Goal: Task Accomplishment & Management: Use online tool/utility

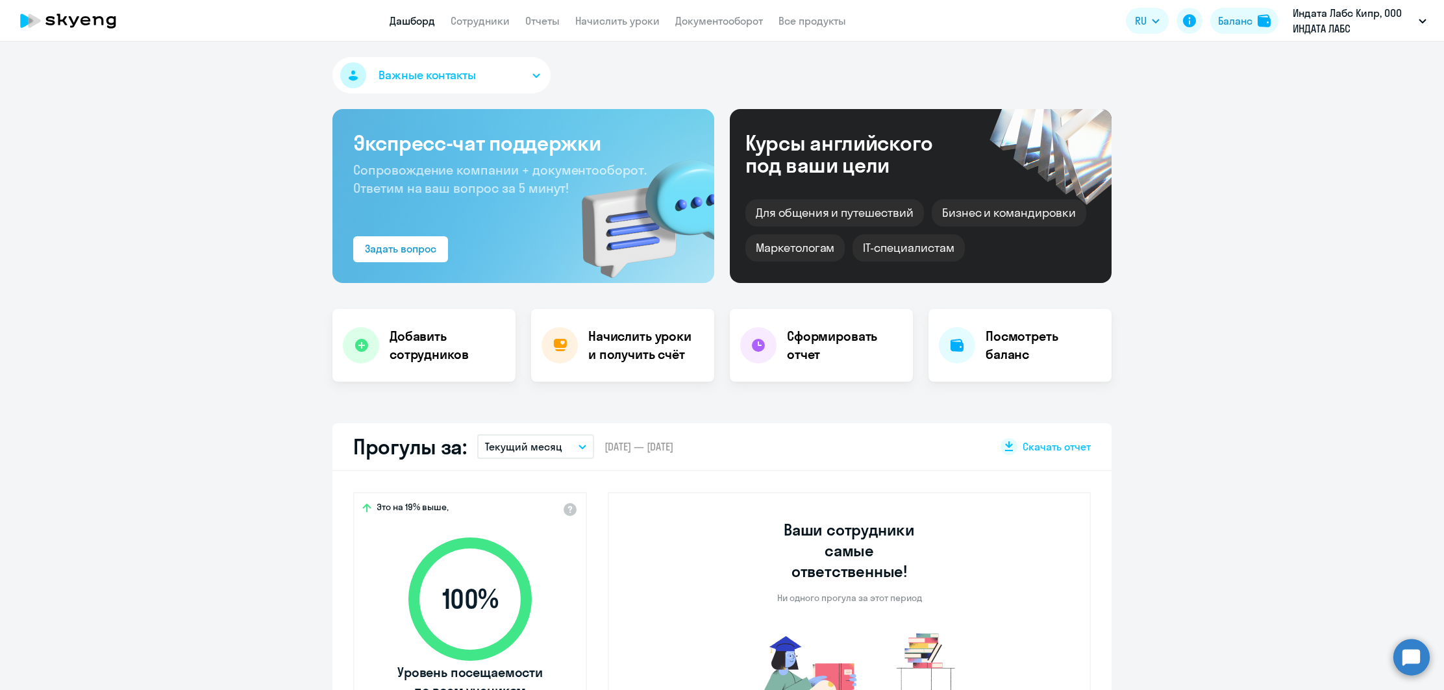
select select "30"
click at [1335, 55] on li "Индата Лабс Литва, ООО ИНДАТА ЛАБС" at bounding box center [1333, 60] width 200 height 32
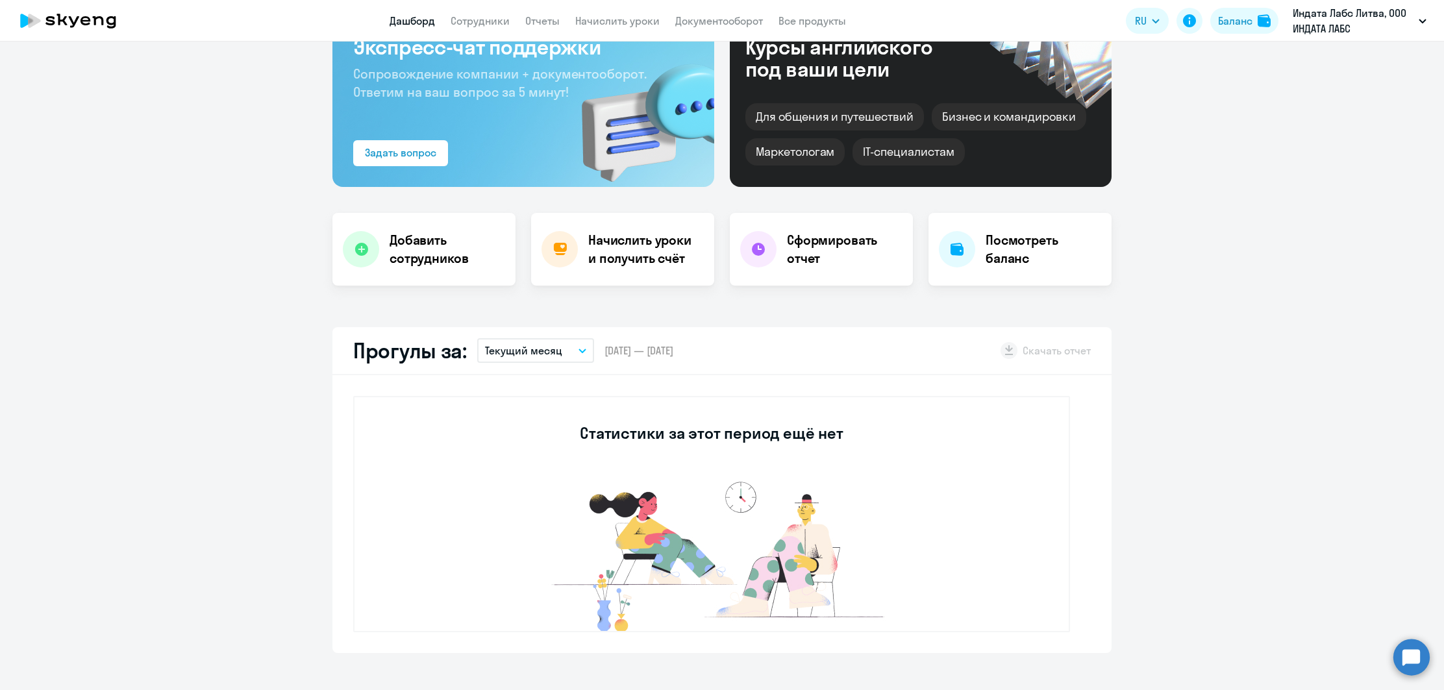
scroll to position [101, 0]
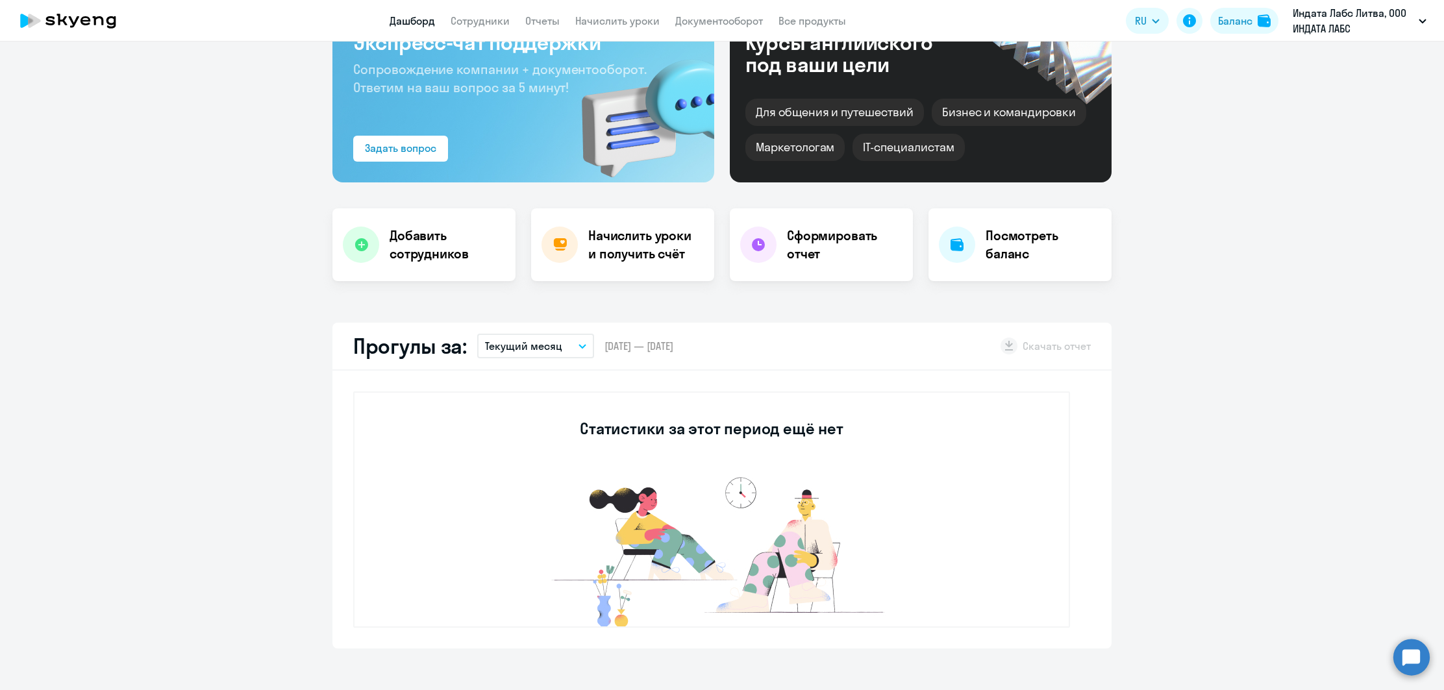
select select "30"
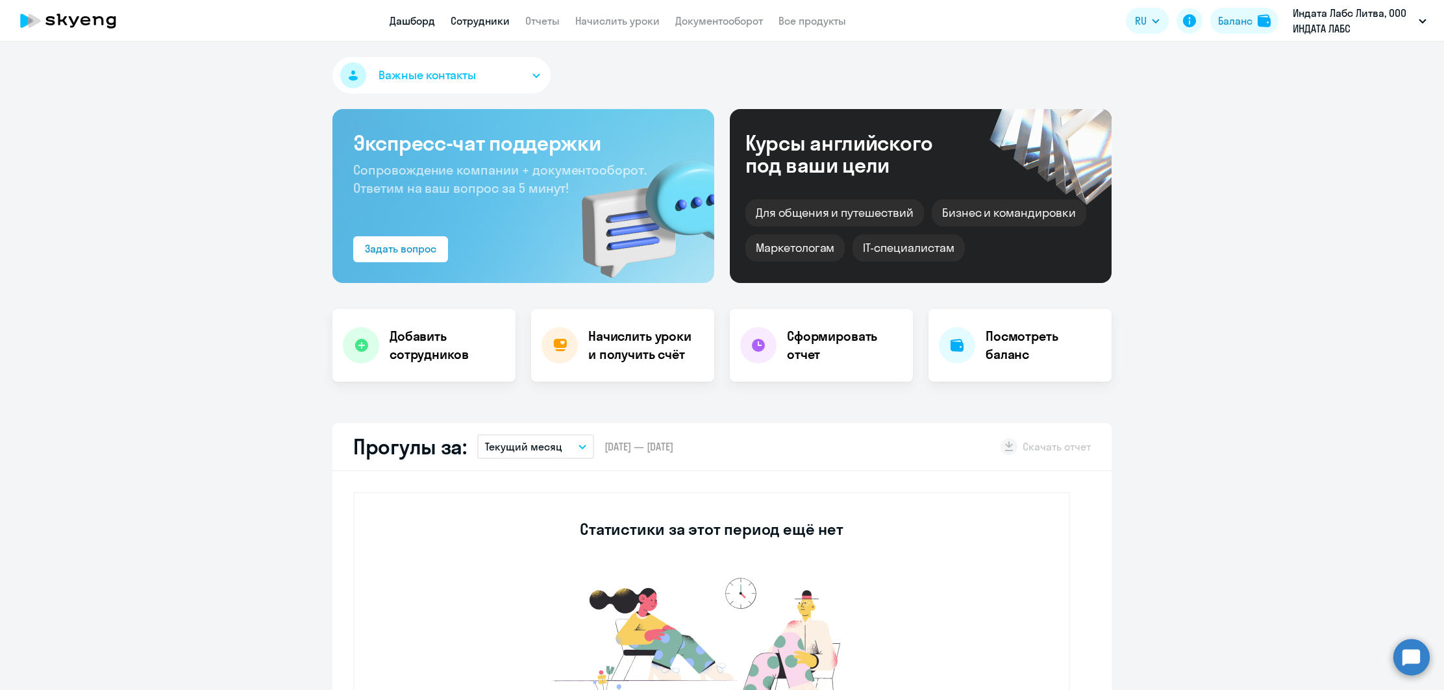
click at [477, 22] on link "Сотрудники" at bounding box center [480, 20] width 59 height 13
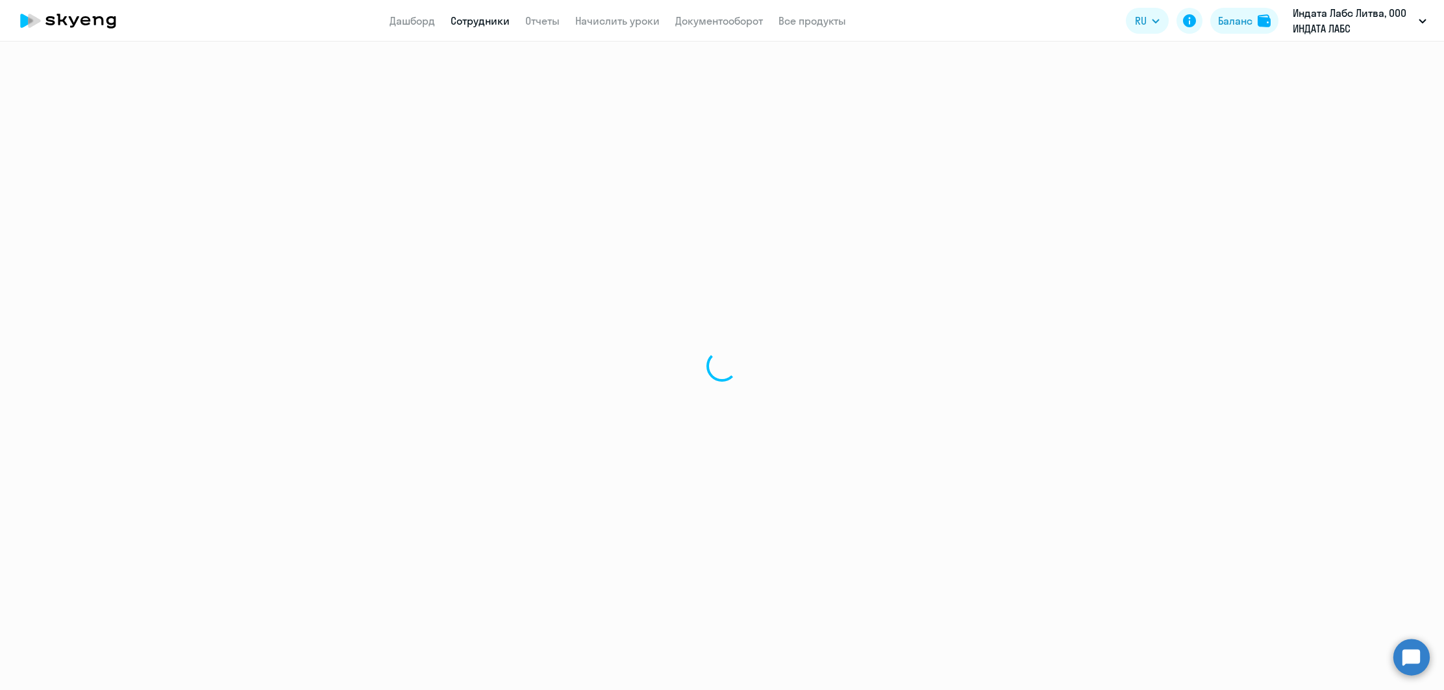
select select "30"
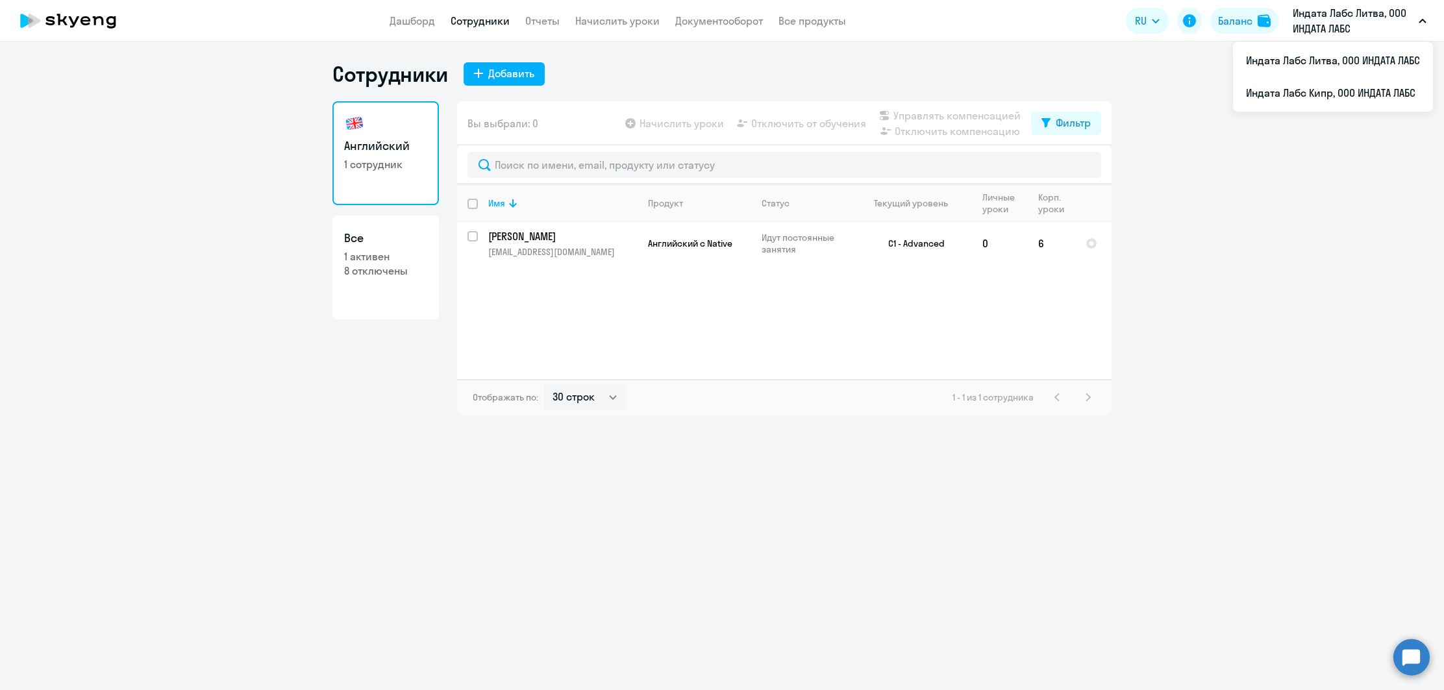
click at [1368, 21] on p "Индата Лабс Литва, ООО ИНДАТА ЛАБС" at bounding box center [1353, 20] width 121 height 31
click at [1336, 88] on li "Индата Лабс Кипр, ООО ИНДАТА ЛАБС" at bounding box center [1333, 93] width 200 height 32
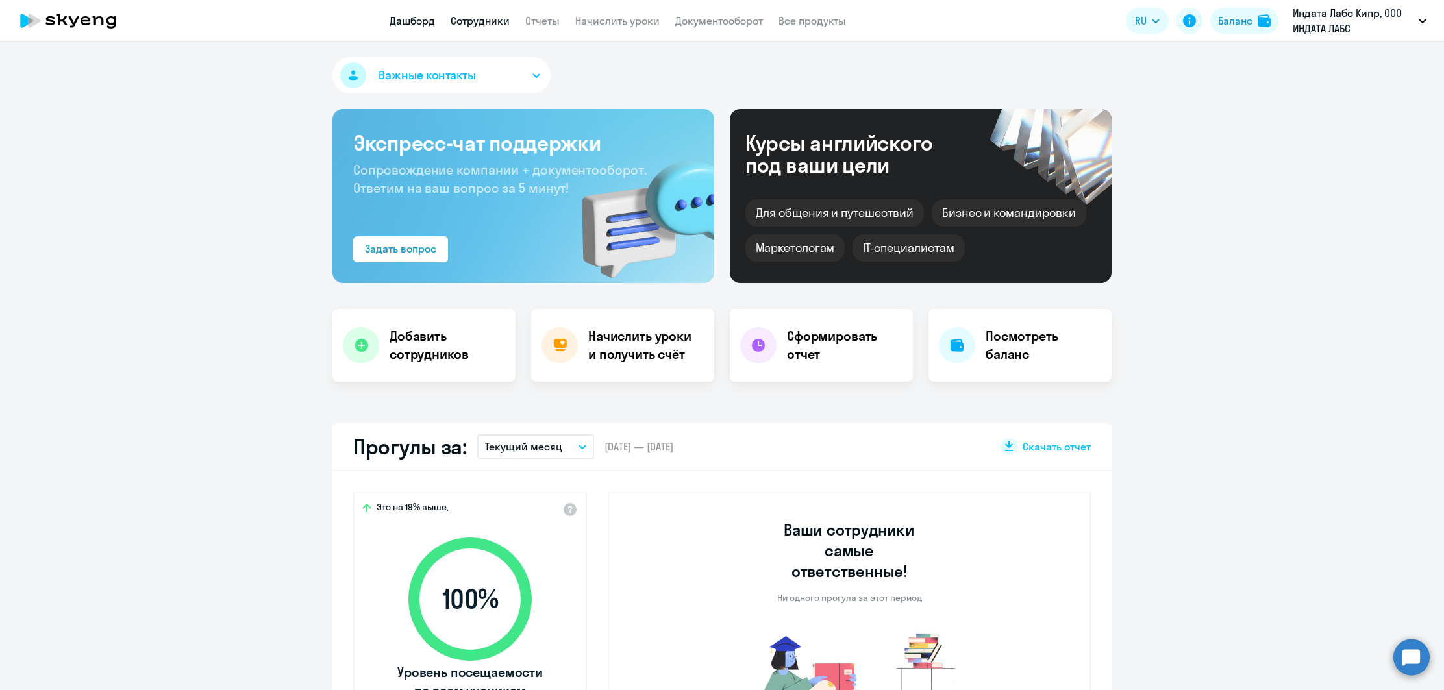
click at [506, 23] on link "Сотрудники" at bounding box center [480, 20] width 59 height 13
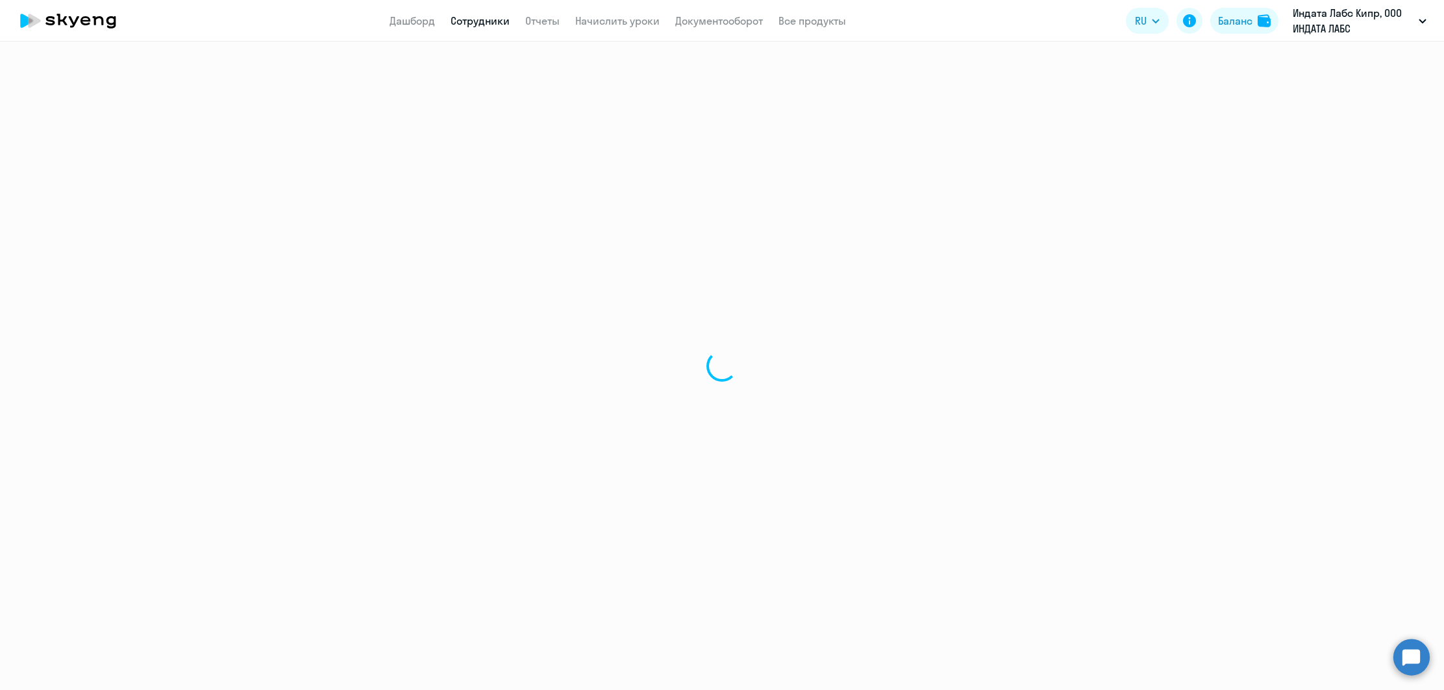
select select "30"
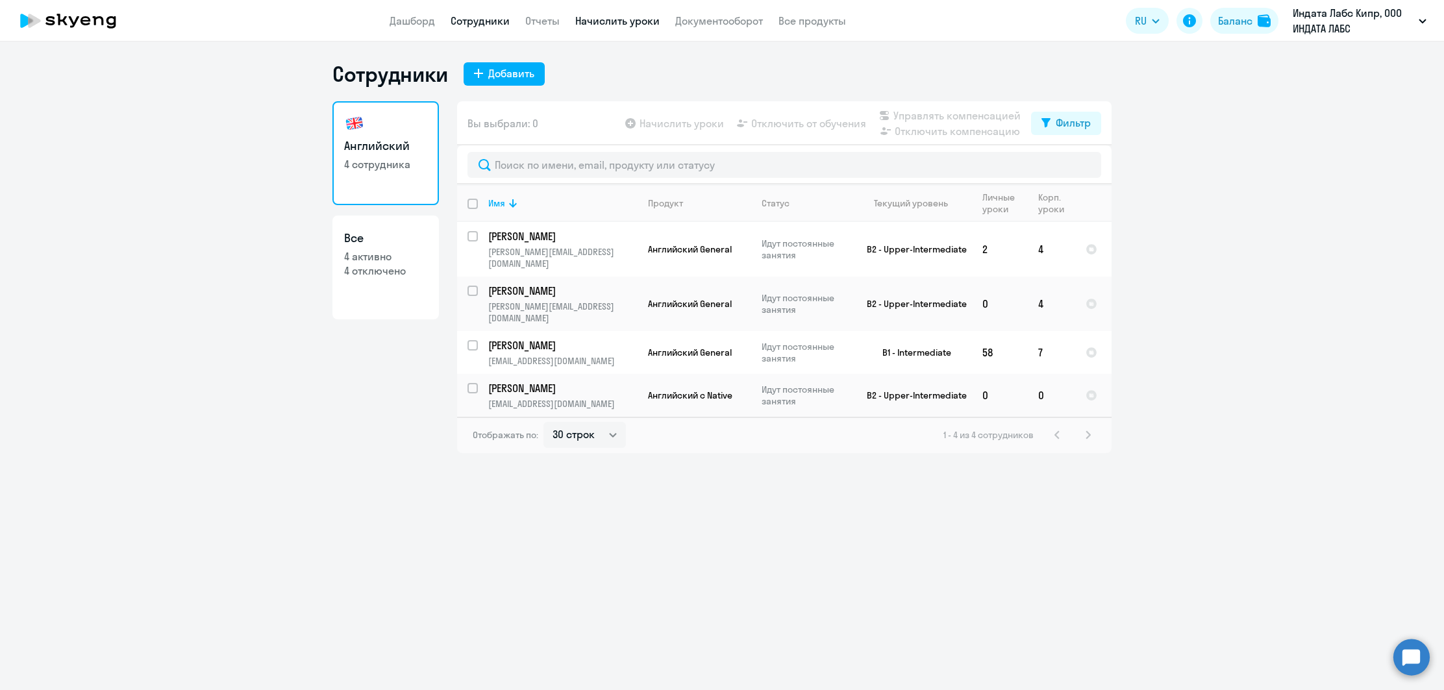
click at [628, 23] on link "Начислить уроки" at bounding box center [617, 20] width 84 height 13
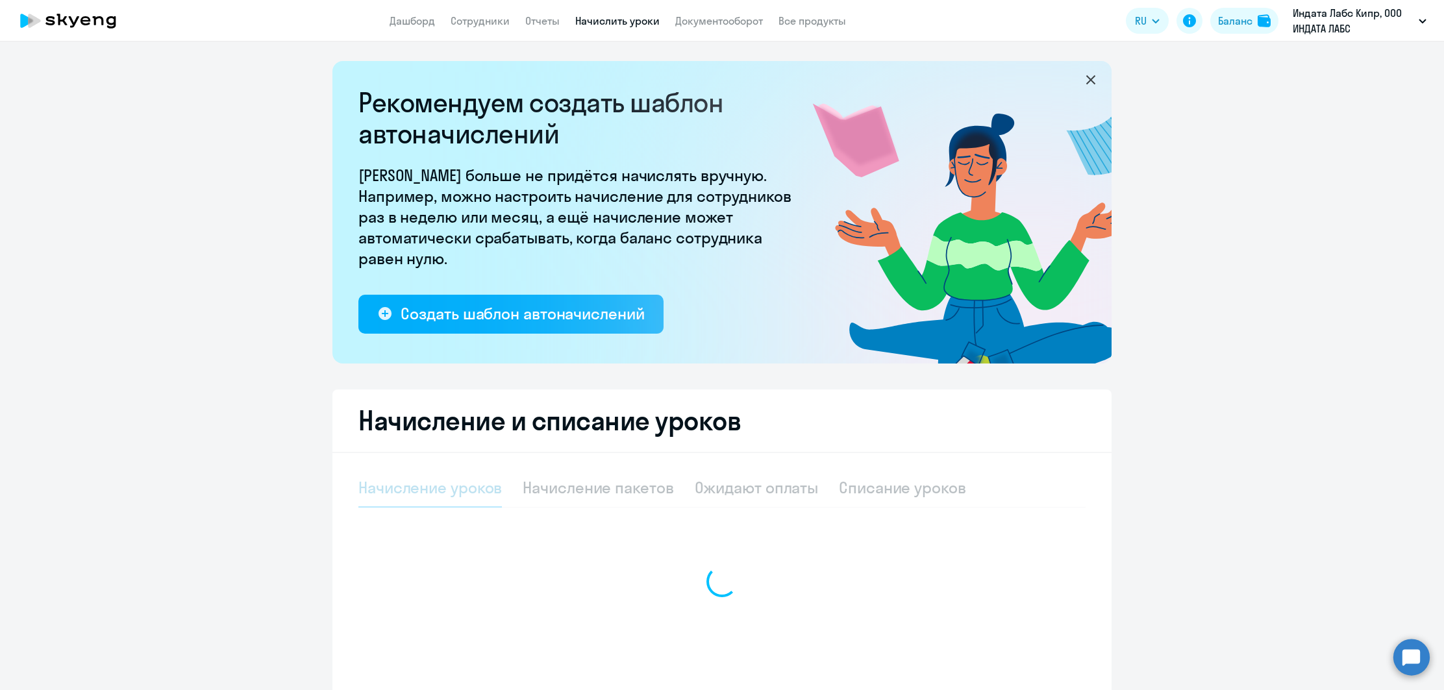
select select "10"
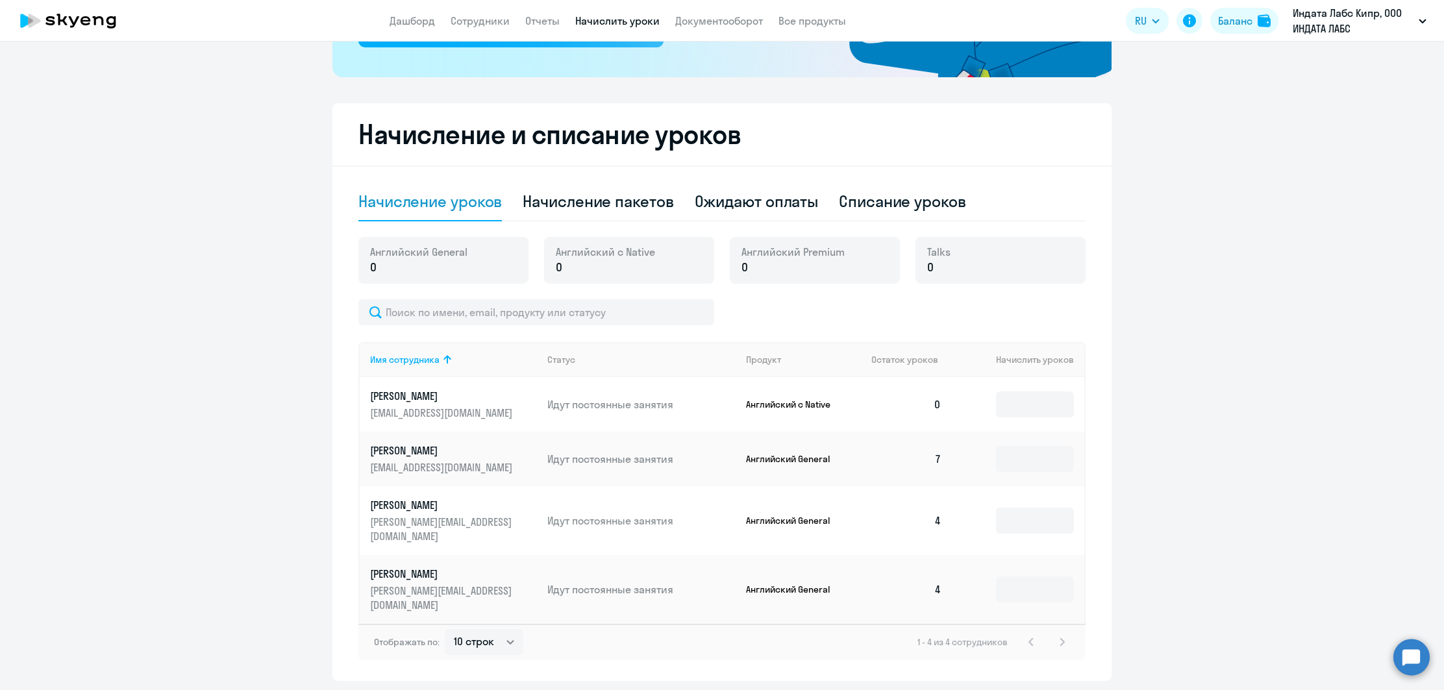
scroll to position [301, 0]
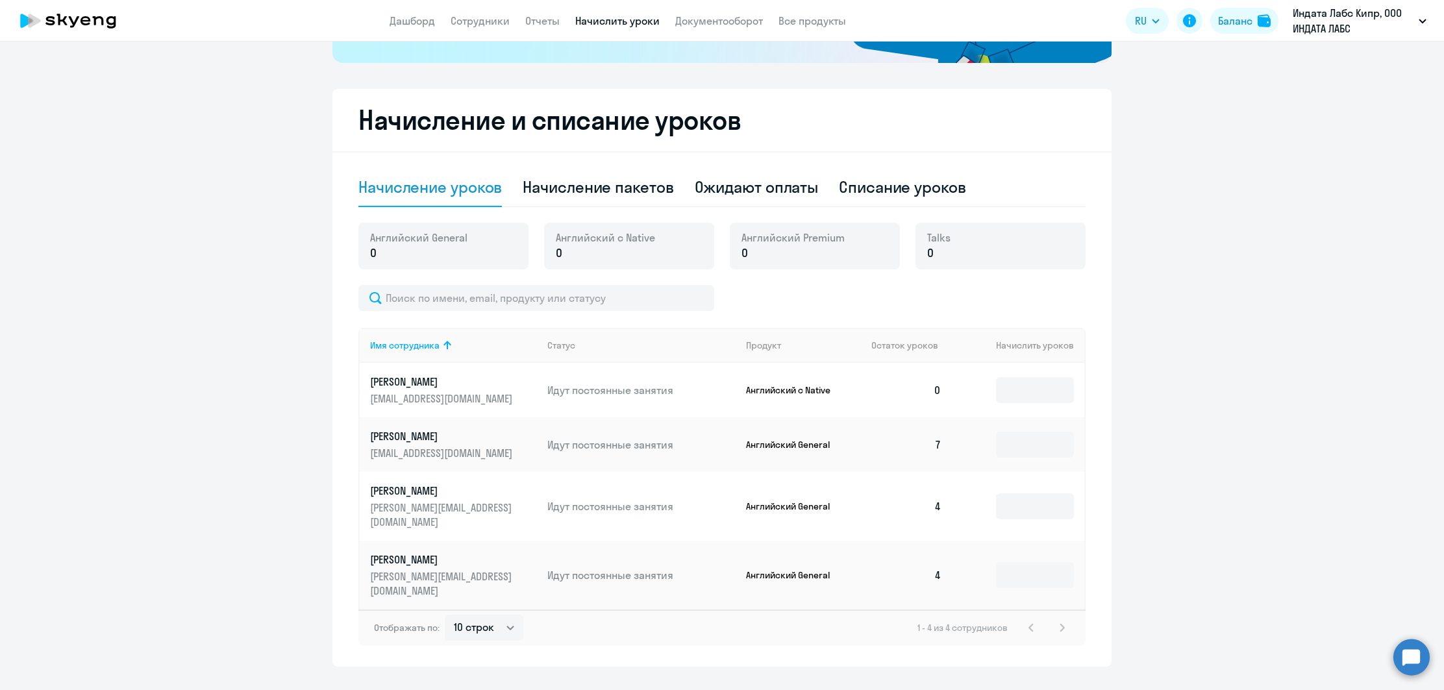
click at [780, 446] on p "Английский General" at bounding box center [794, 445] width 97 height 12
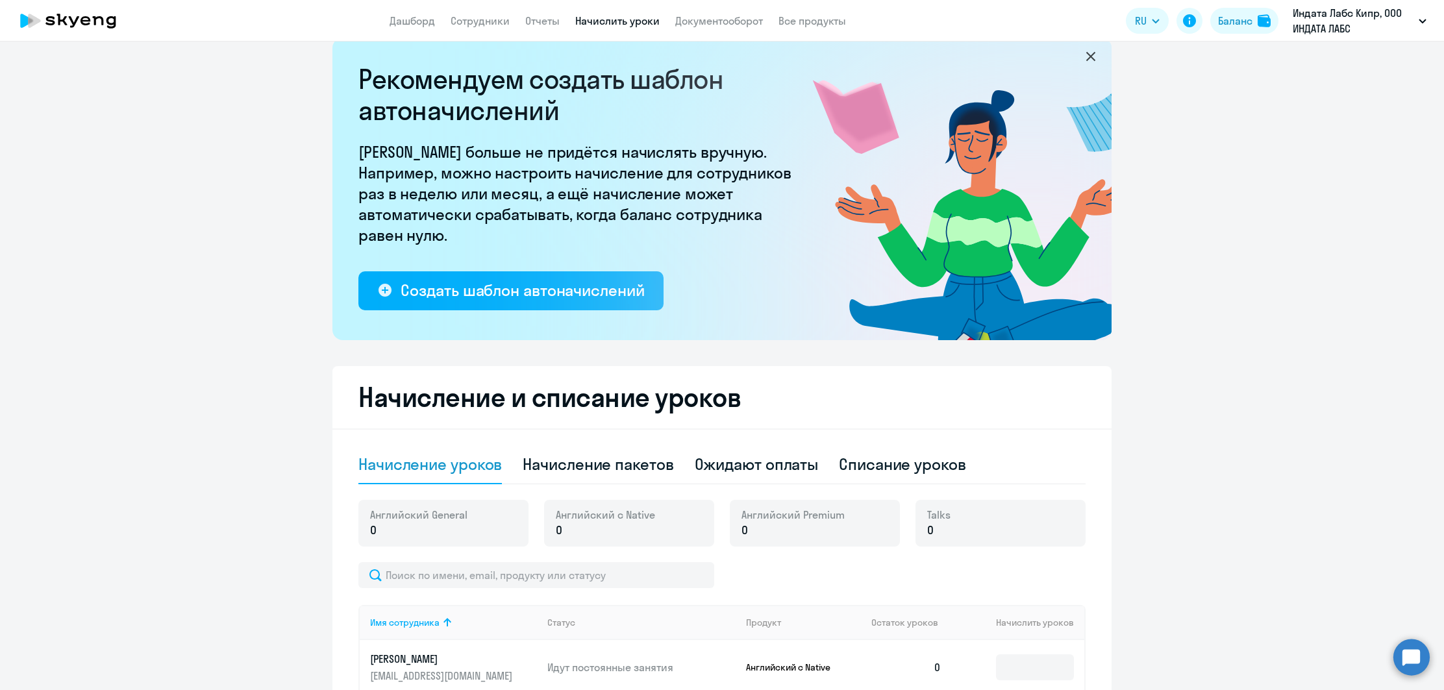
scroll to position [0, 0]
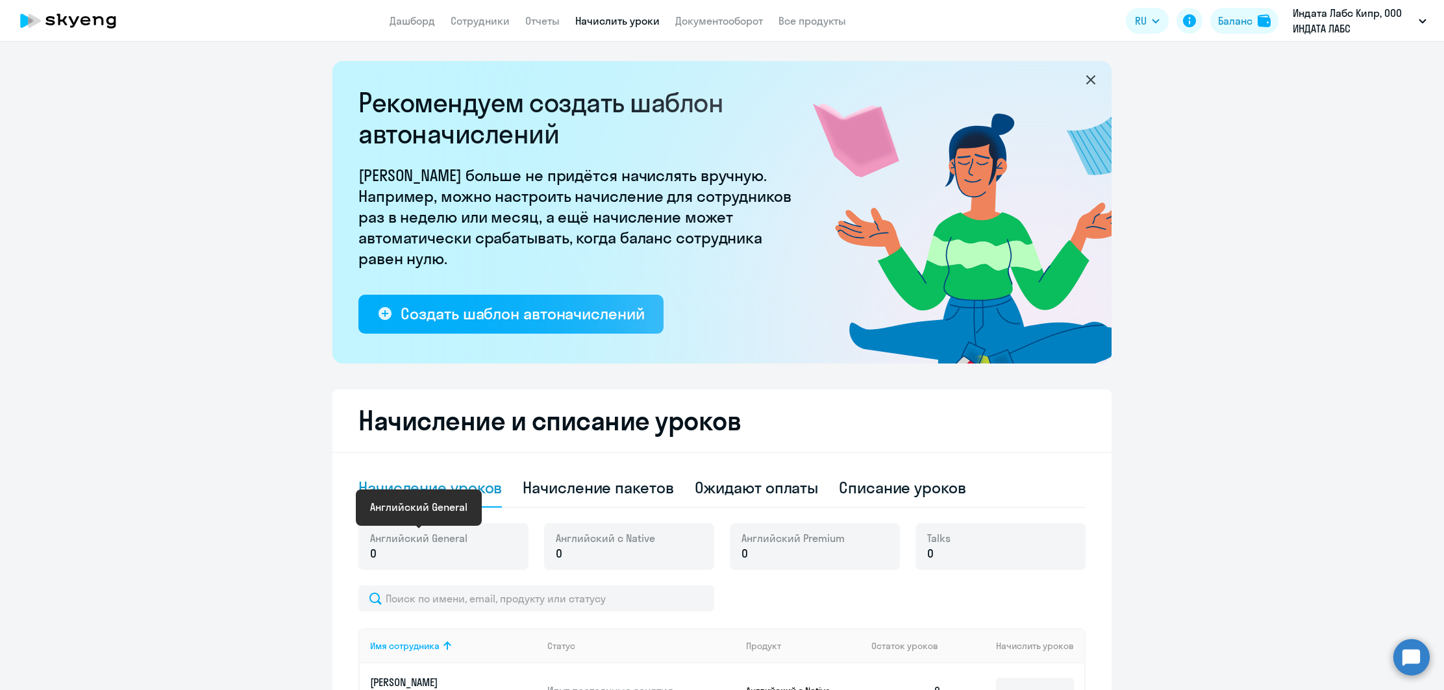
click at [427, 538] on span "Английский General" at bounding box center [418, 538] width 97 height 14
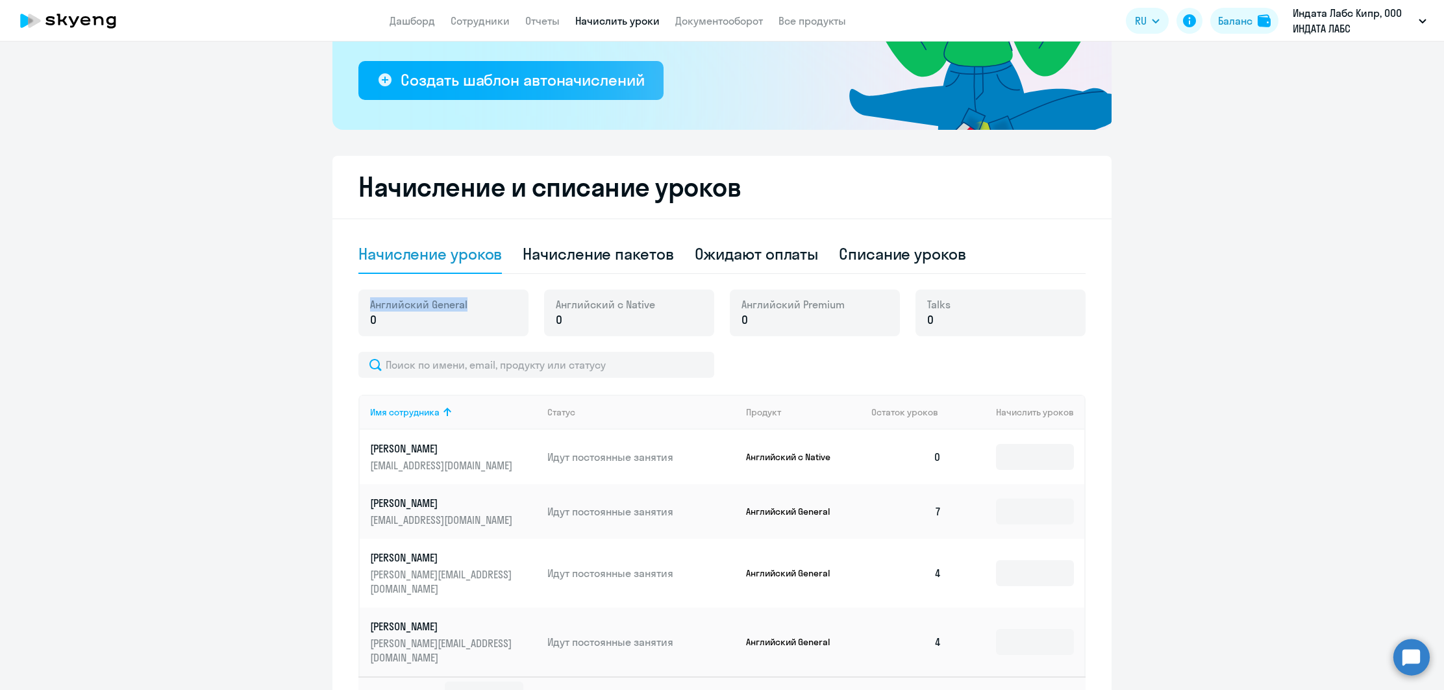
scroll to position [232, 0]
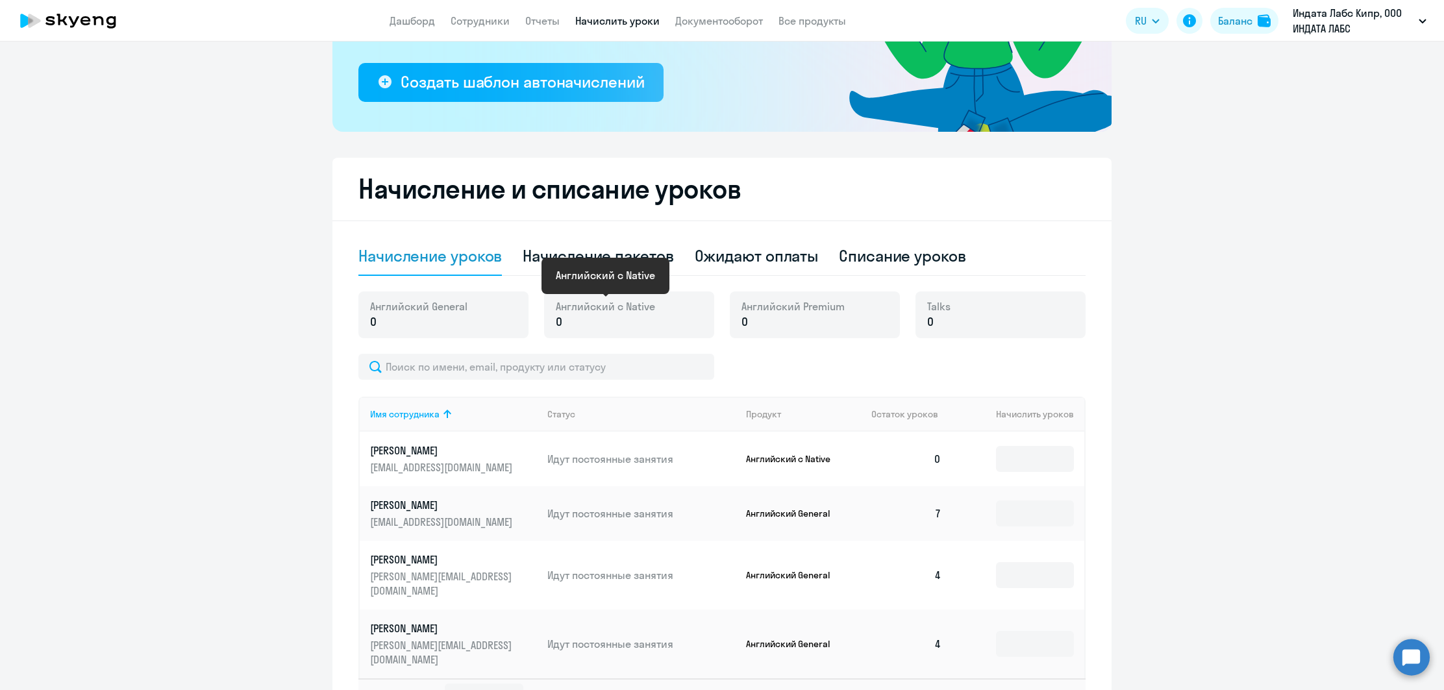
click at [628, 307] on span "Английский с Native" at bounding box center [605, 306] width 99 height 14
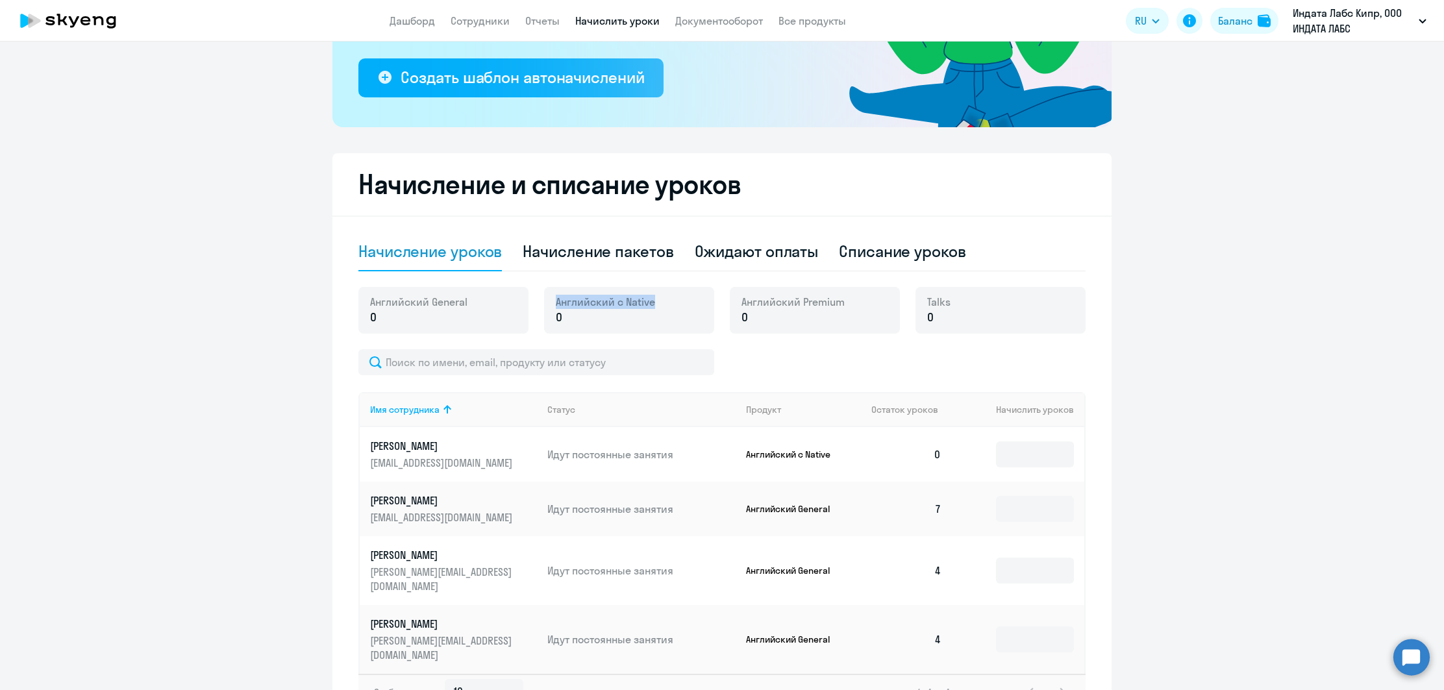
scroll to position [242, 0]
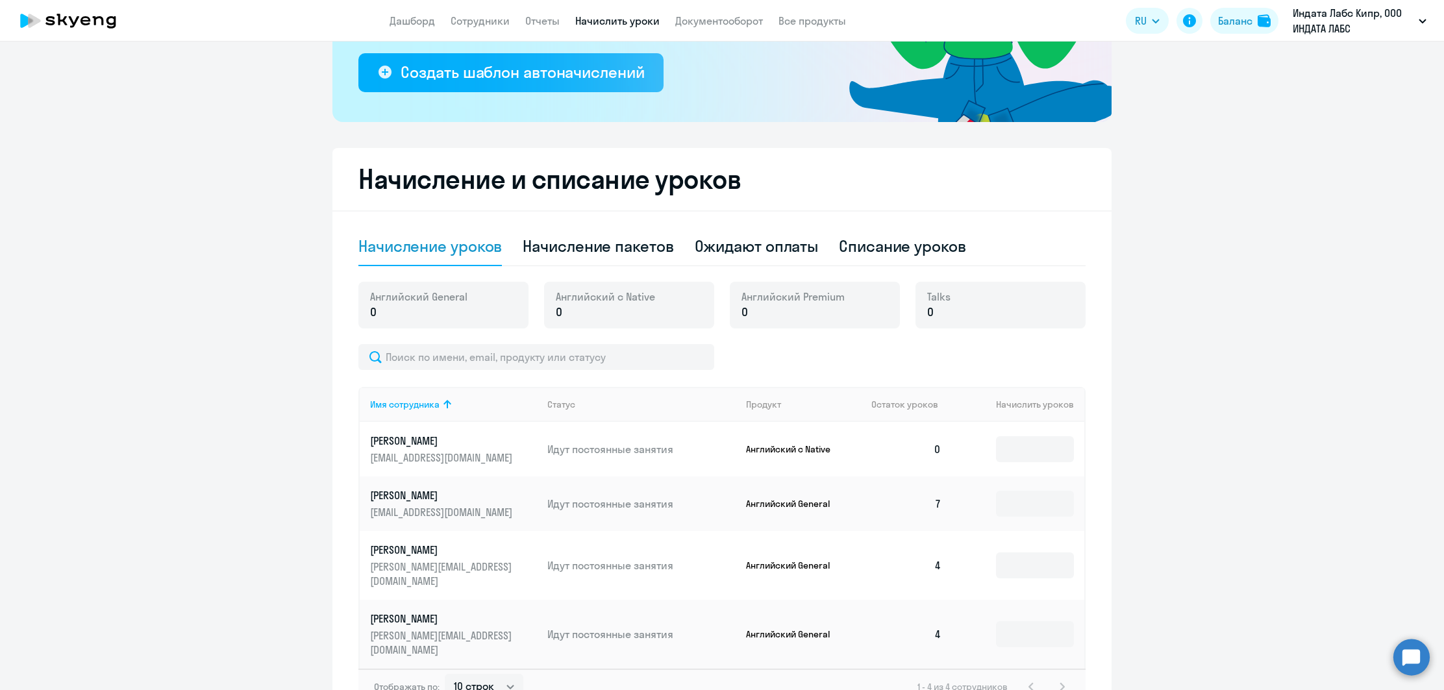
click at [813, 295] on span "Английский Premium" at bounding box center [792, 297] width 103 height 14
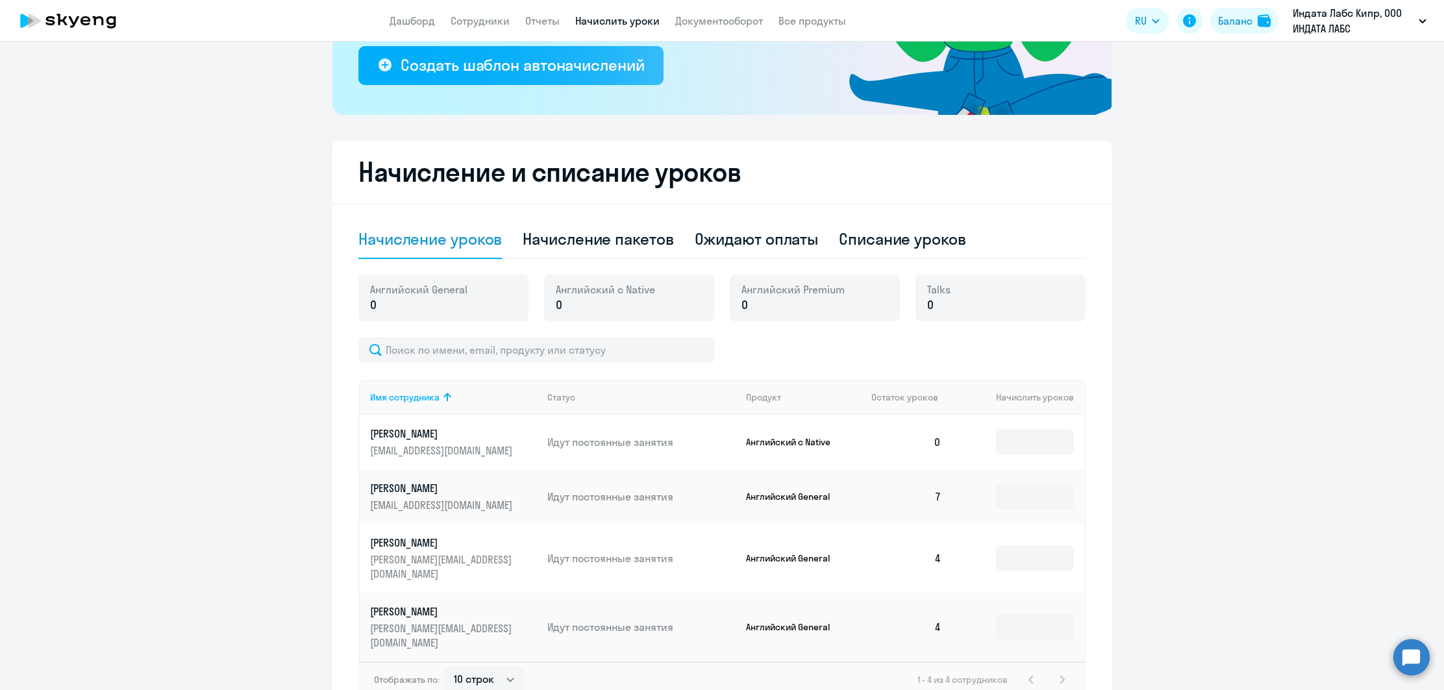
scroll to position [301, 0]
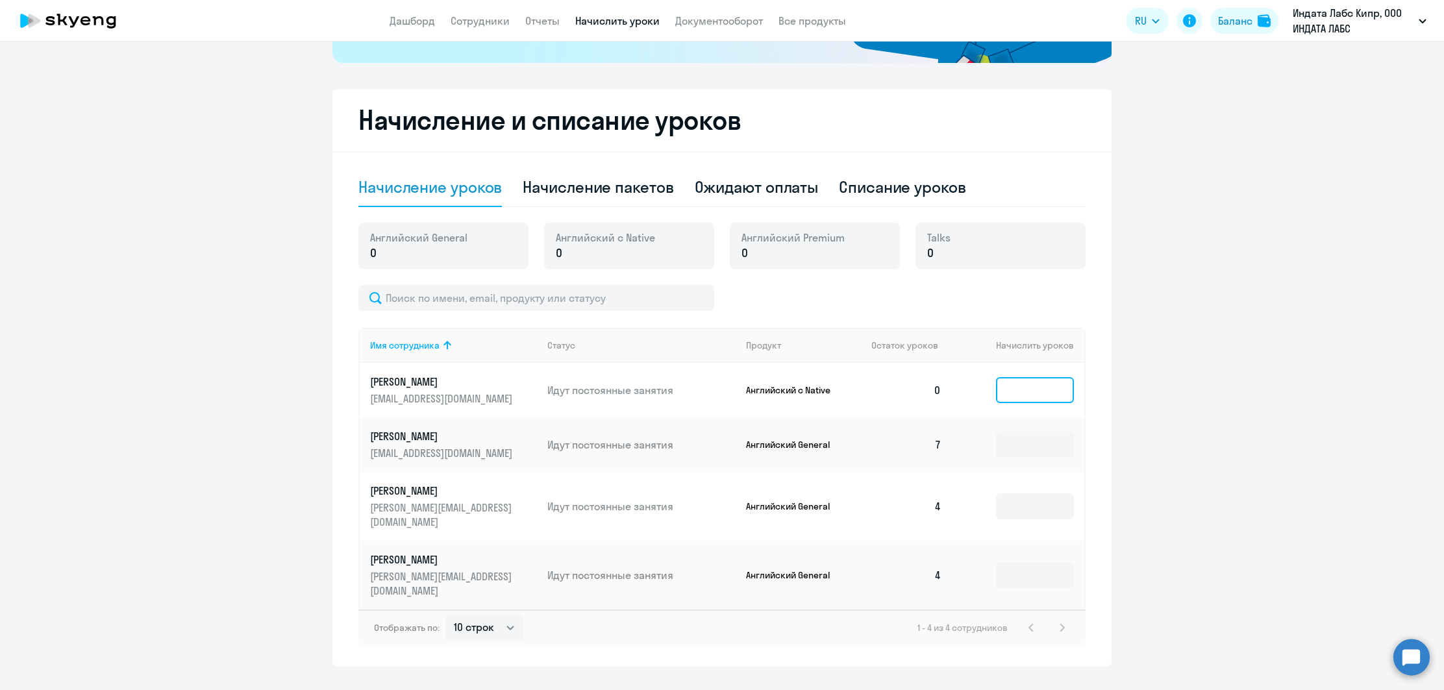
click at [1056, 384] on input at bounding box center [1035, 390] width 78 height 26
drag, startPoint x: 741, startPoint y: 236, endPoint x: 850, endPoint y: 242, distance: 109.2
click at [850, 242] on div "Английский Premium 0" at bounding box center [815, 246] width 170 height 47
click at [604, 192] on div "Начисление пакетов" at bounding box center [598, 187] width 151 height 21
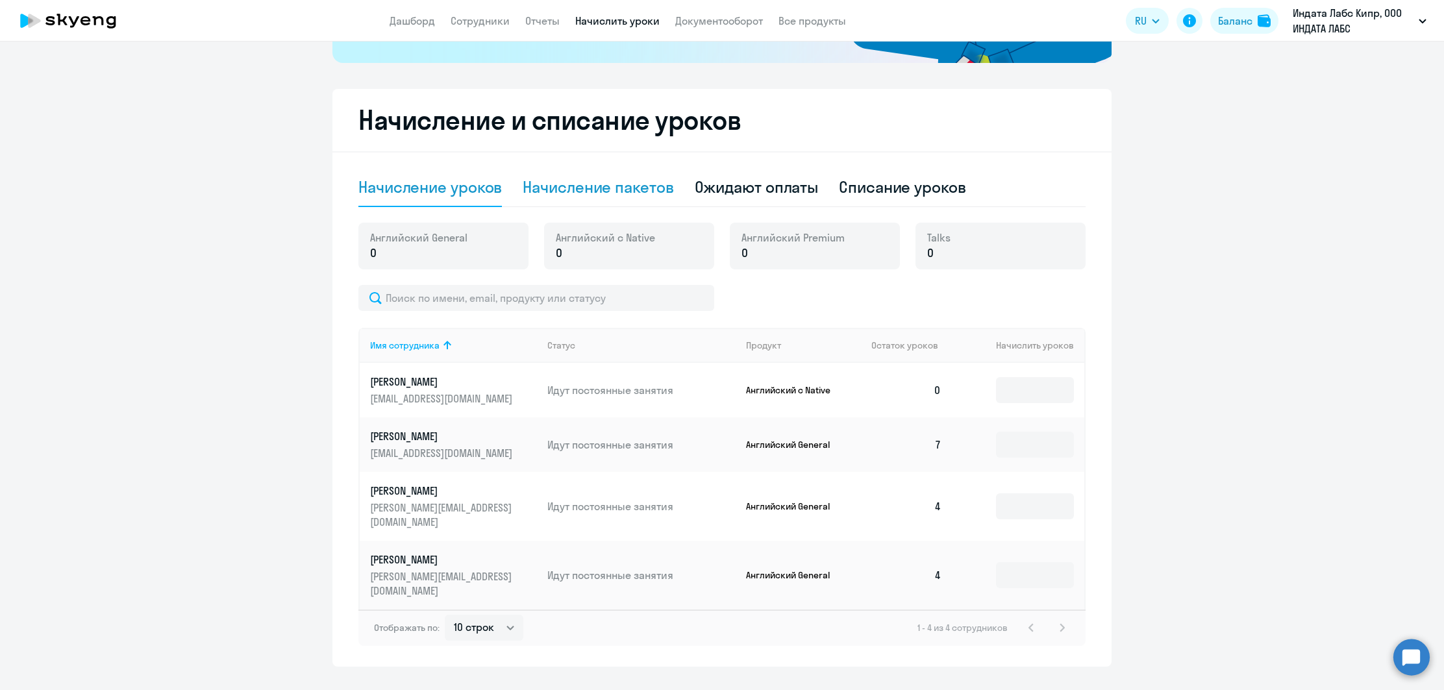
select select "10"
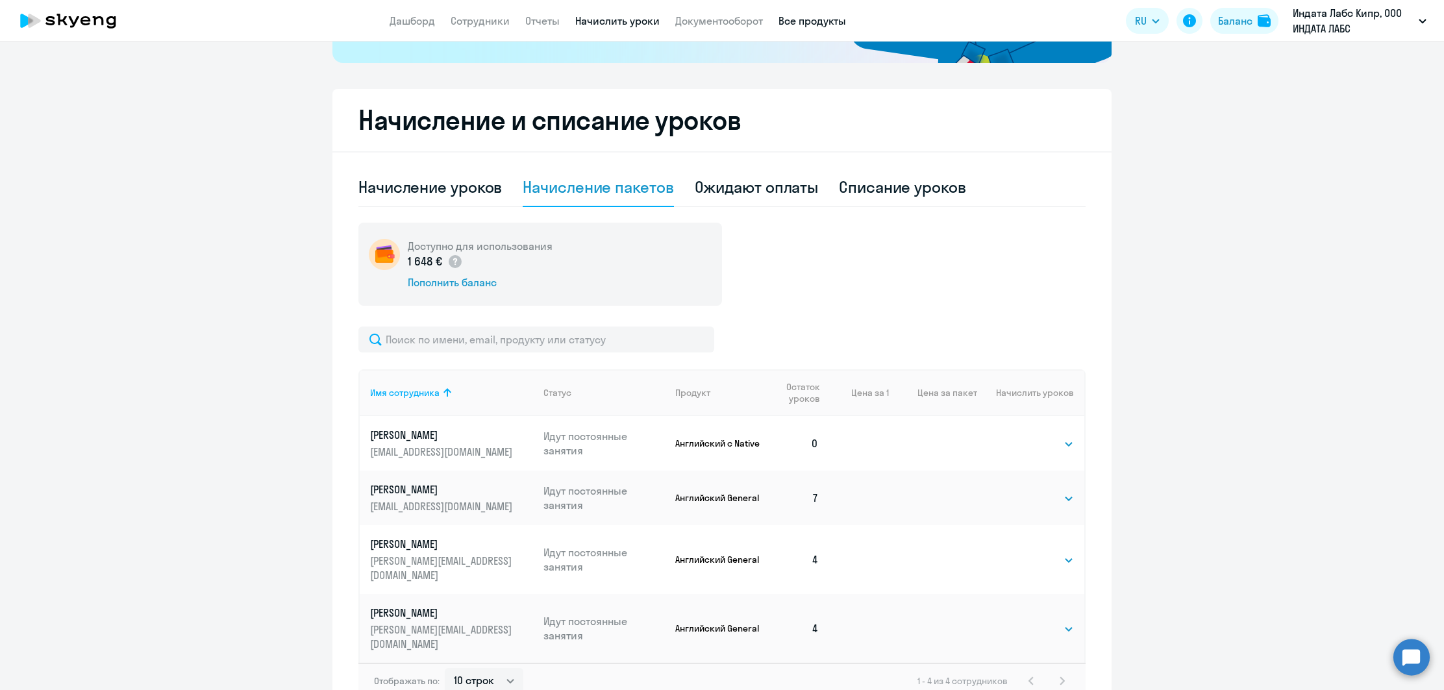
click at [797, 24] on link "Все продукты" at bounding box center [812, 20] width 68 height 13
